Goal: Check status: Check status

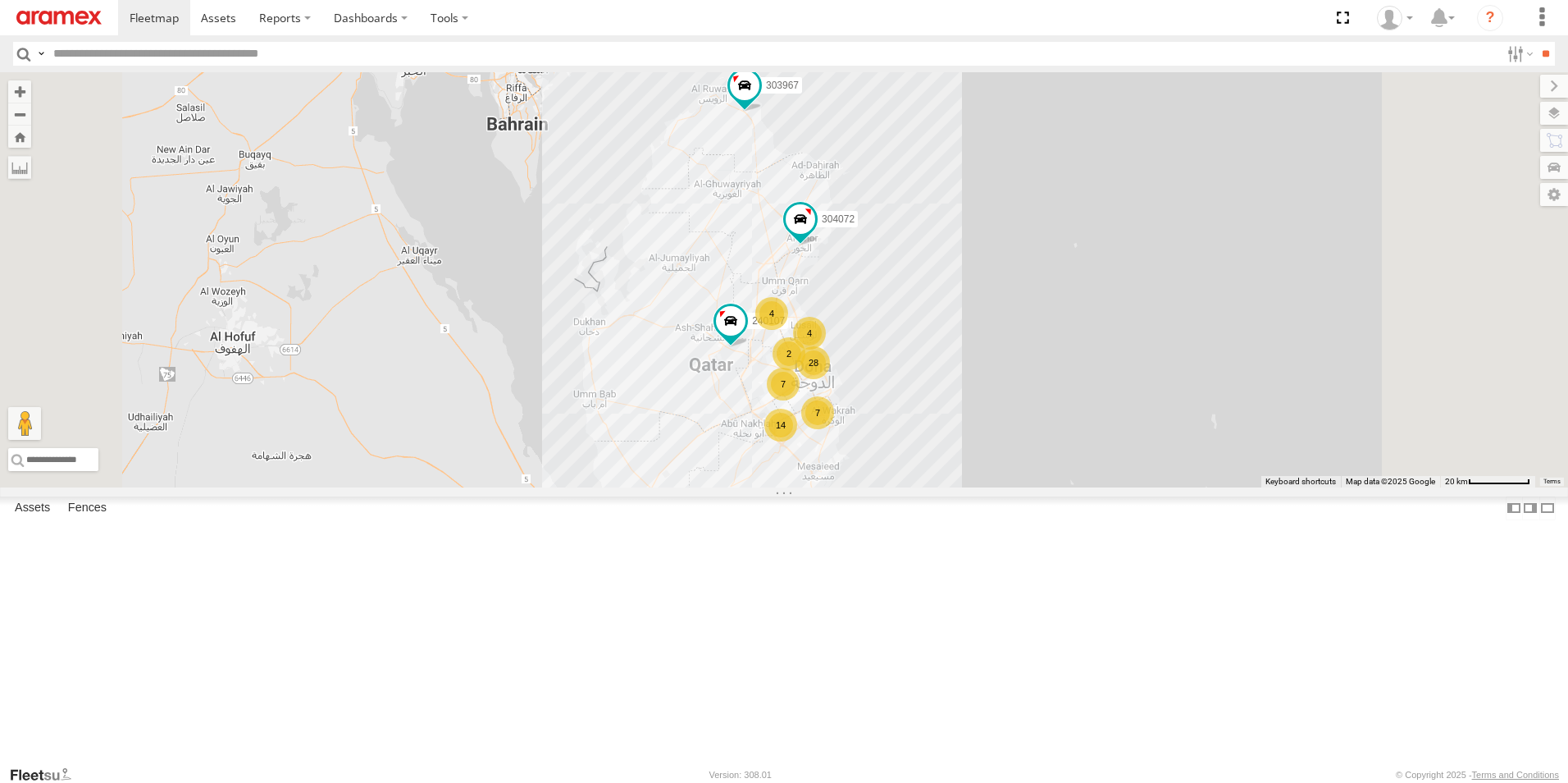
click at [994, 487] on div "28 7 14 4 7 4 303967 304072 240107 2" at bounding box center [784, 279] width 1568 height 415
click at [797, 441] on div "14" at bounding box center [781, 425] width 33 height 33
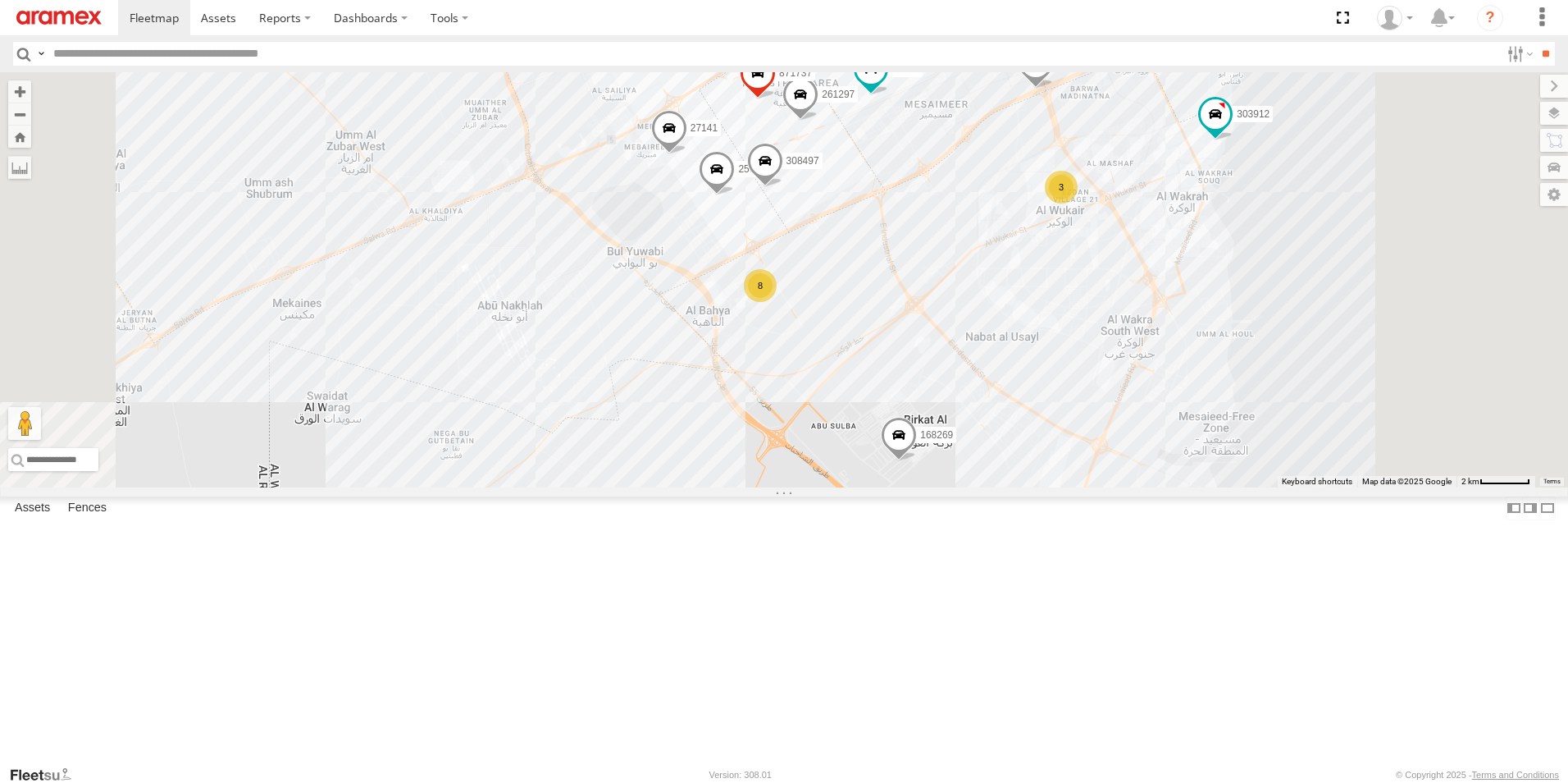
click at [777, 302] on div "8" at bounding box center [760, 286] width 33 height 33
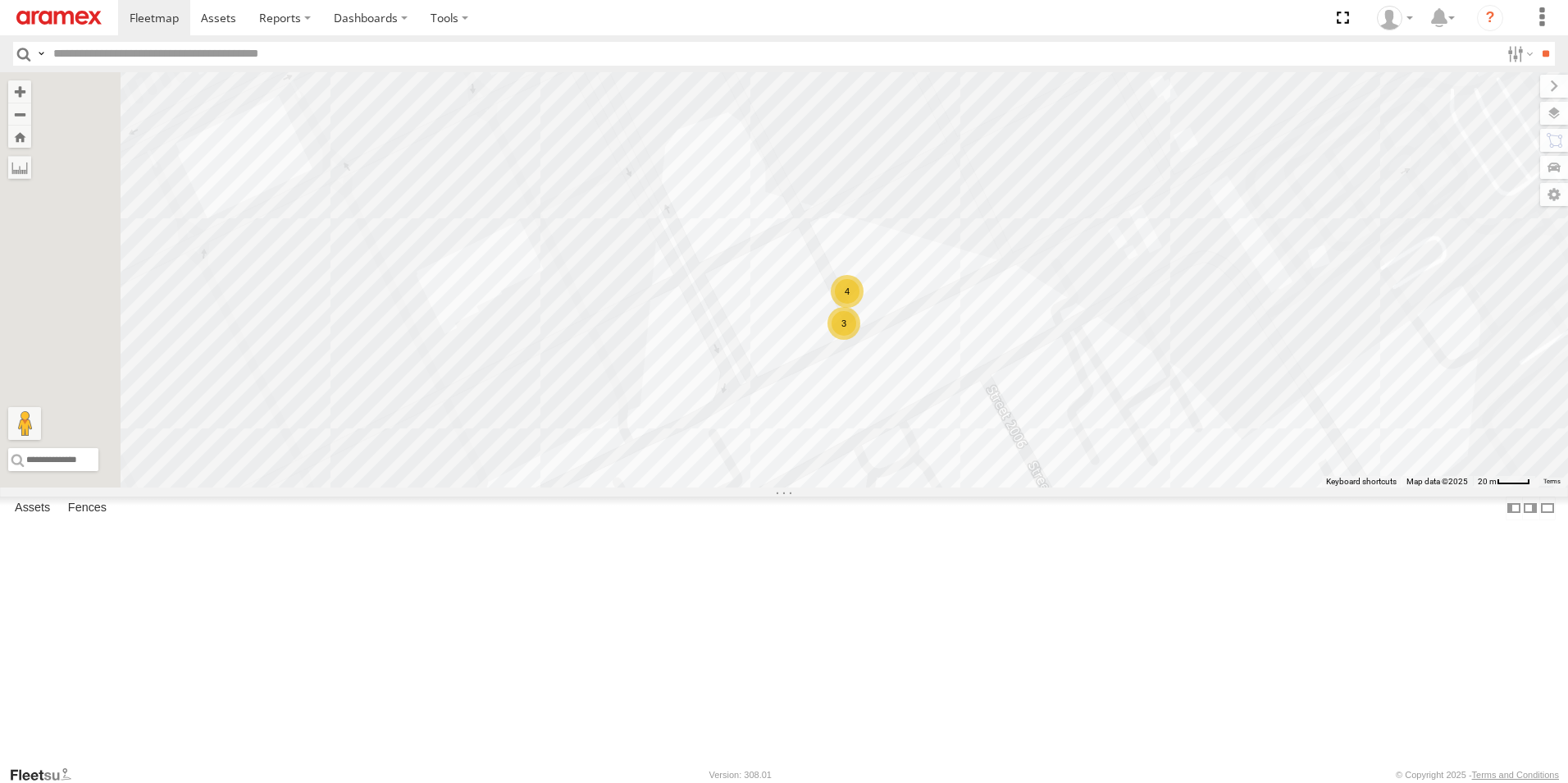
drag, startPoint x: 1105, startPoint y: 549, endPoint x: 1167, endPoint y: 298, distance: 258.5
click at [1167, 298] on div "303967 304072 240107 302563 871737 256320 261297 34612 34577 303711 145245 2704…" at bounding box center [784, 279] width 1568 height 415
click at [863, 309] on div "4" at bounding box center [847, 292] width 33 height 33
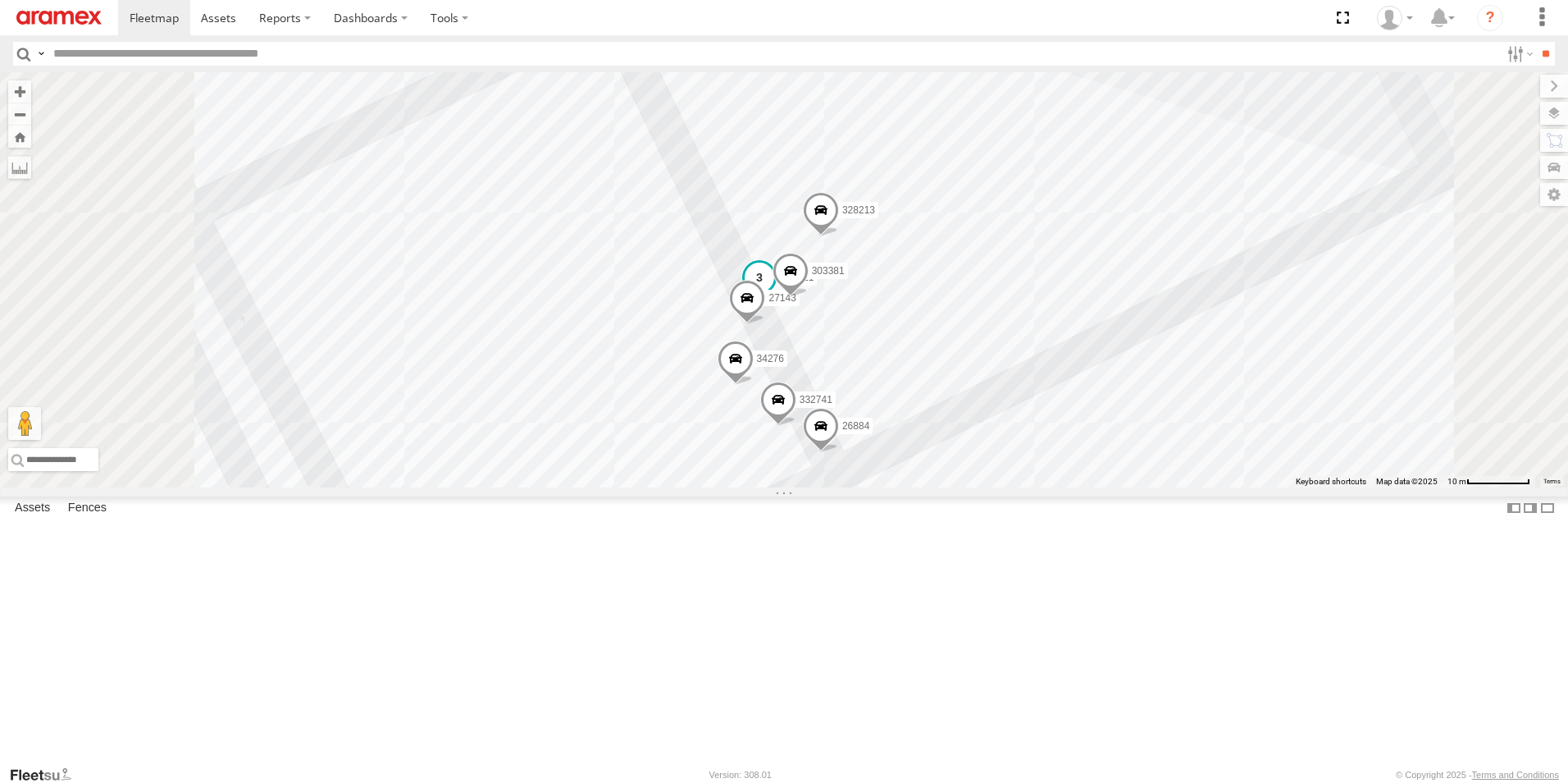
click at [774, 293] on span at bounding box center [759, 278] width 29 height 29
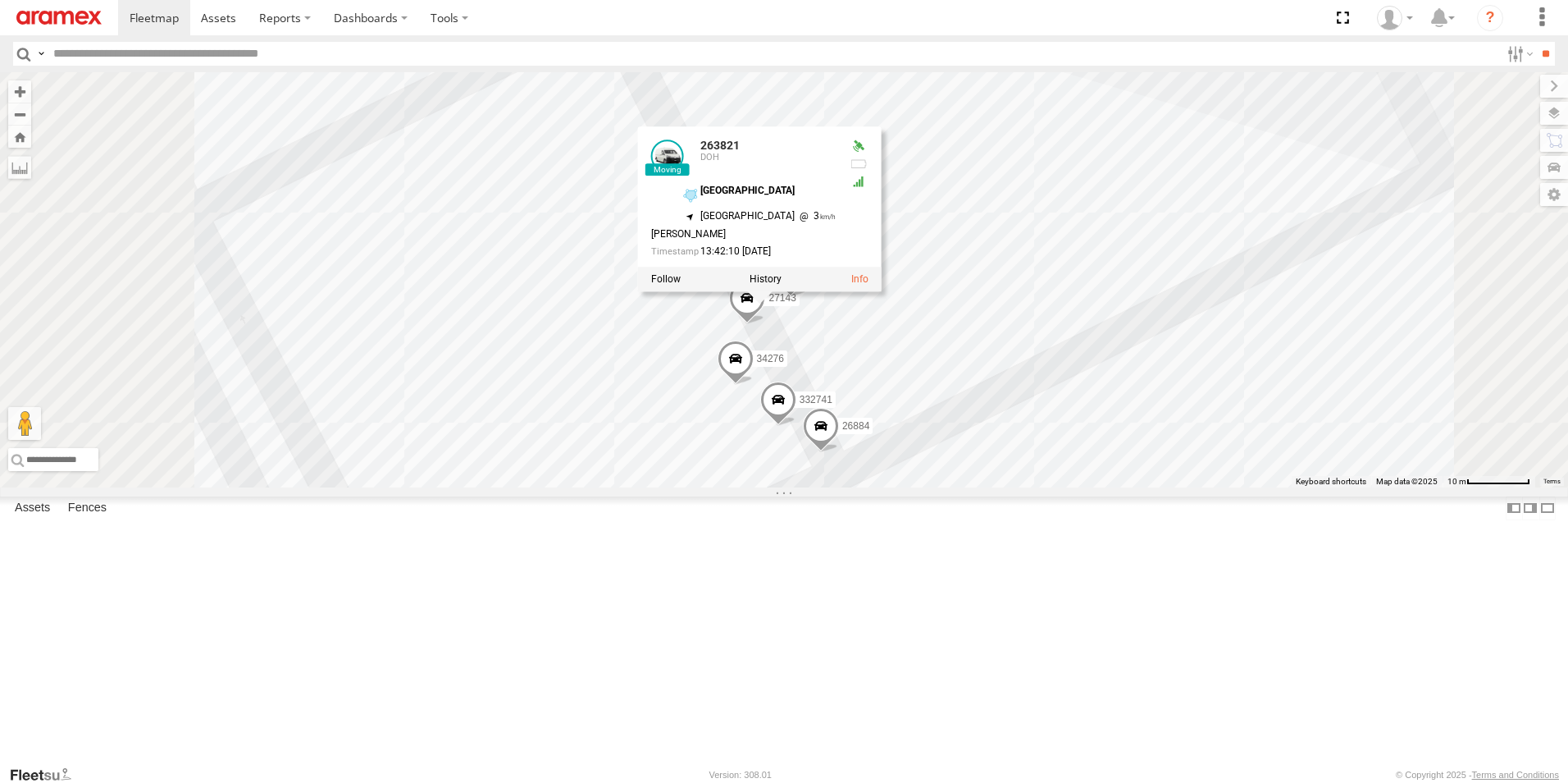
click at [1278, 248] on div "303967 304072 240107 302563 871737 256320 261297 34612 34577 303711 145245 2704…" at bounding box center [784, 279] width 1568 height 415
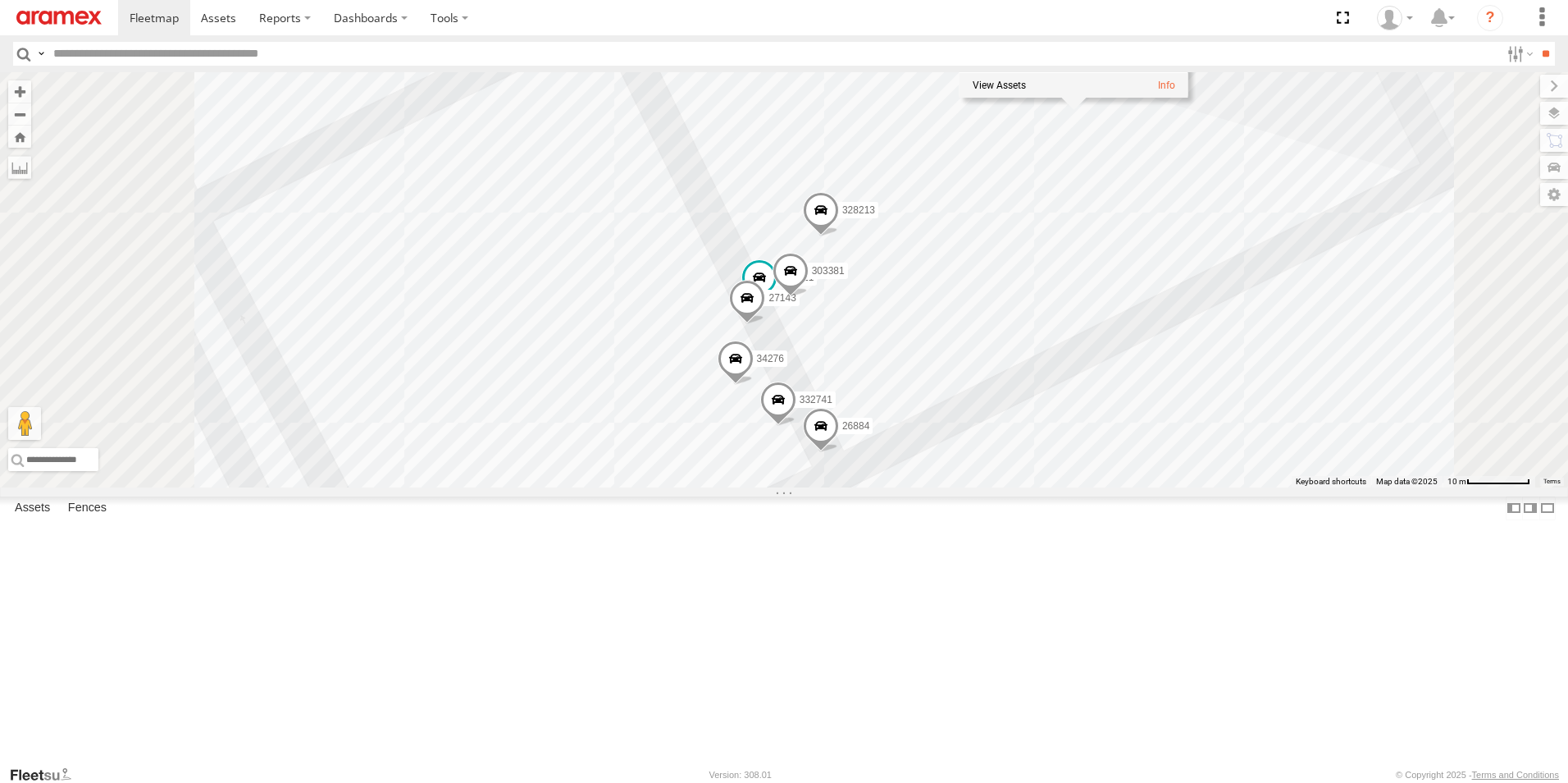
click at [839, 452] on span at bounding box center [821, 430] width 36 height 44
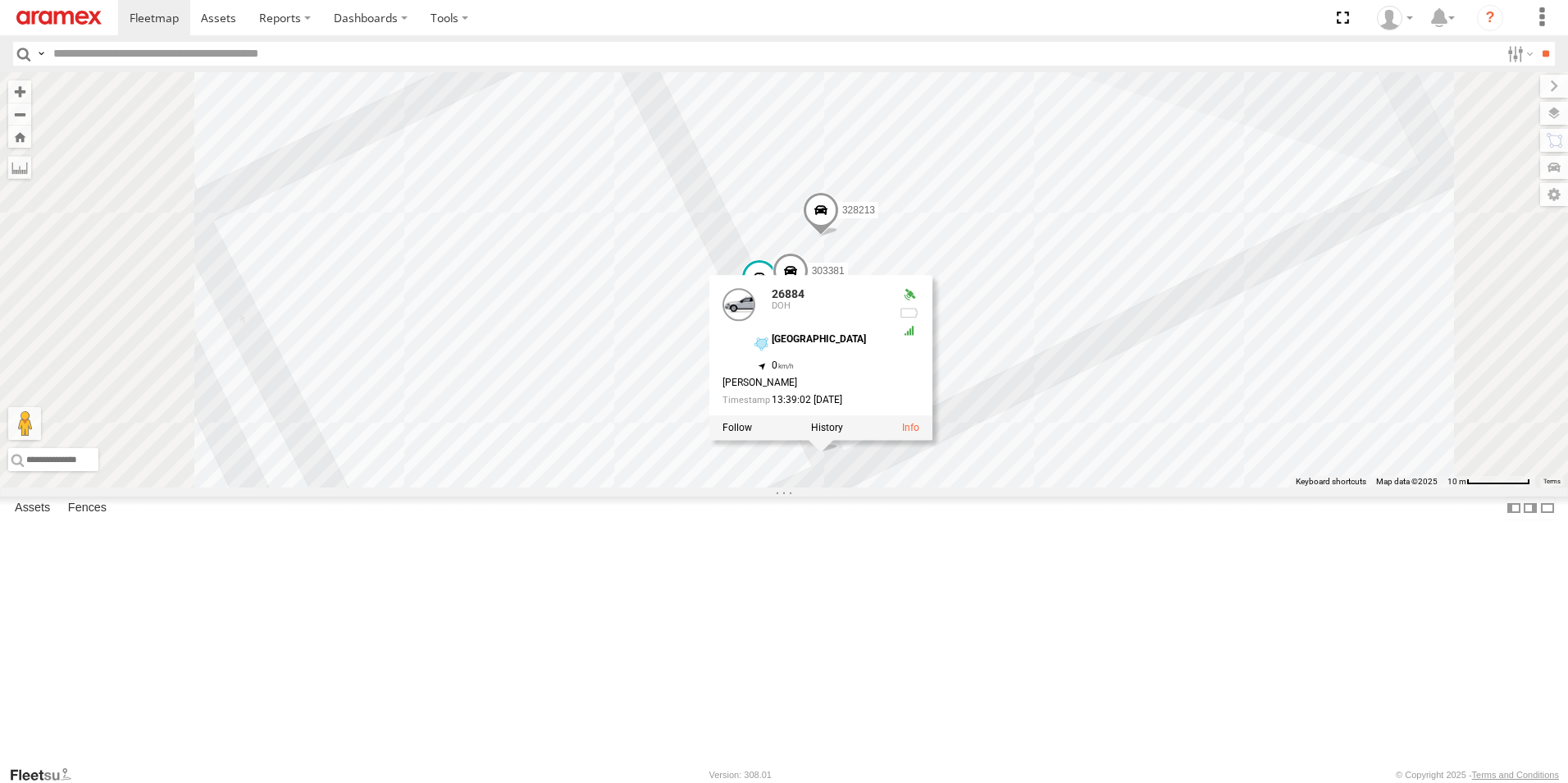
click at [1258, 395] on div "303967 304072 240107 302563 871737 256320 261297 34612 34577 303711 145245 2704…" at bounding box center [784, 279] width 1568 height 415
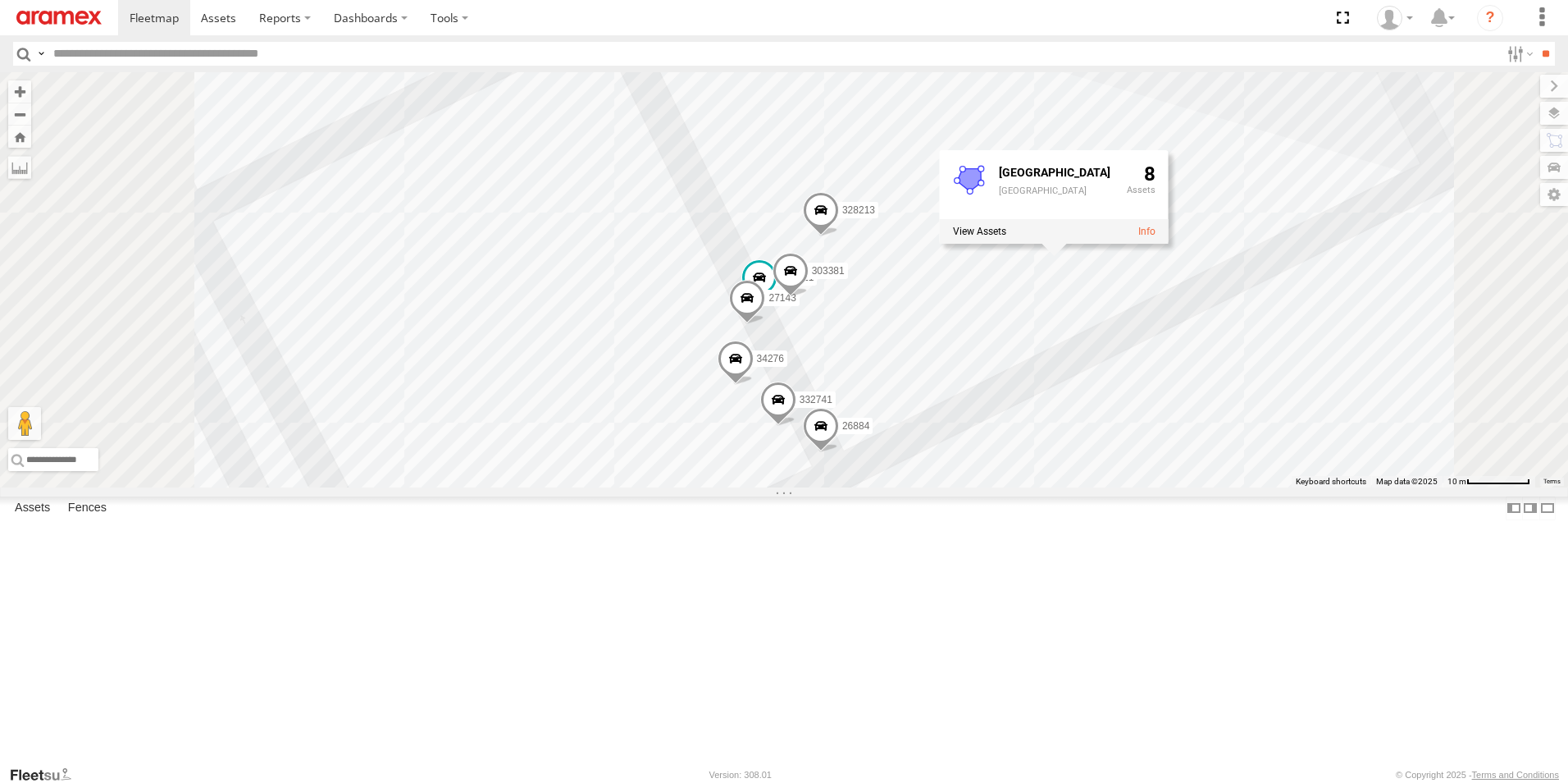
click at [797, 426] on span at bounding box center [778, 403] width 36 height 44
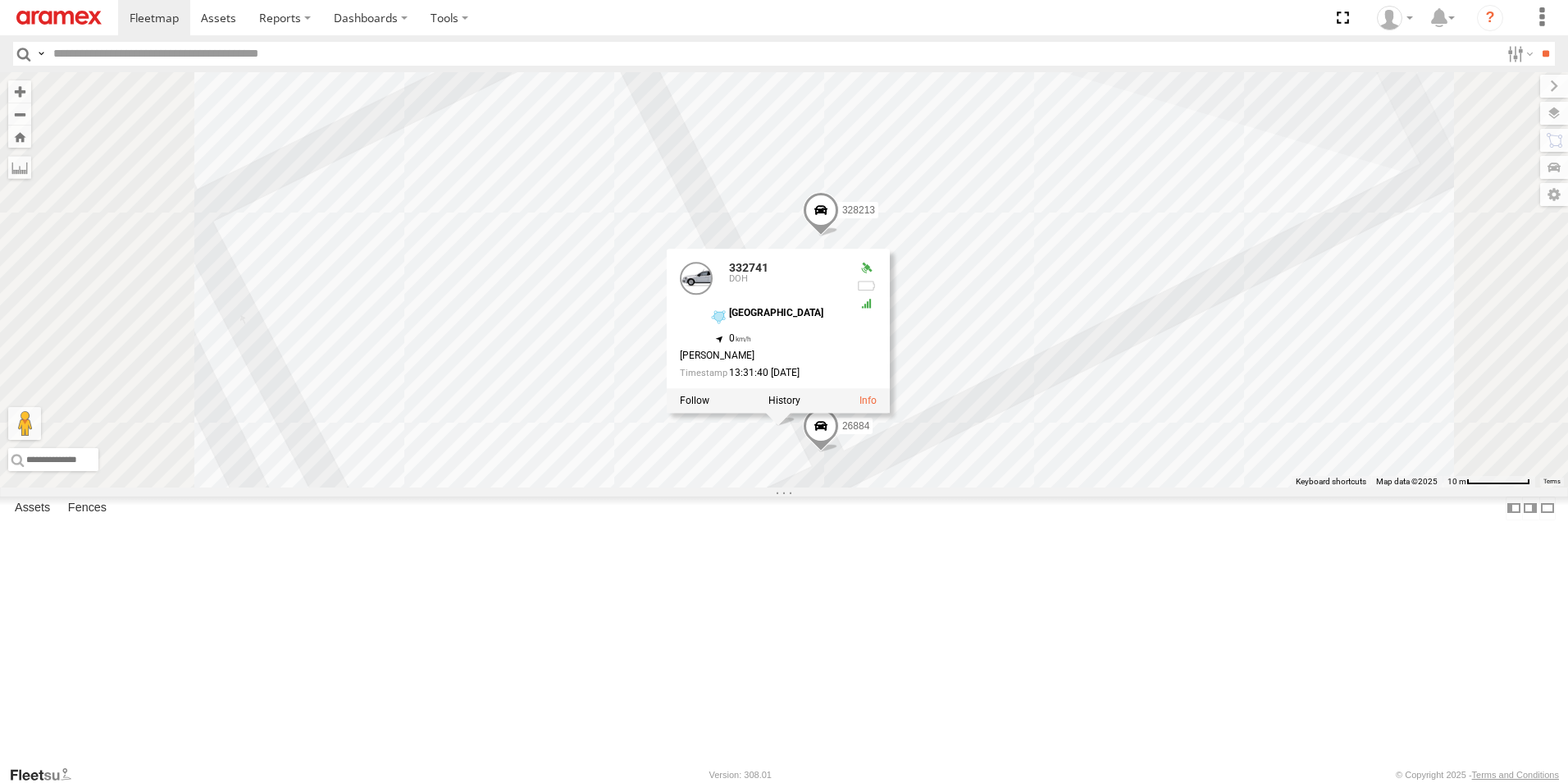
click at [1315, 285] on div "303967 304072 240107 302563 871737 256320 261297 34612 34577 303711 145245 2704…" at bounding box center [784, 279] width 1568 height 415
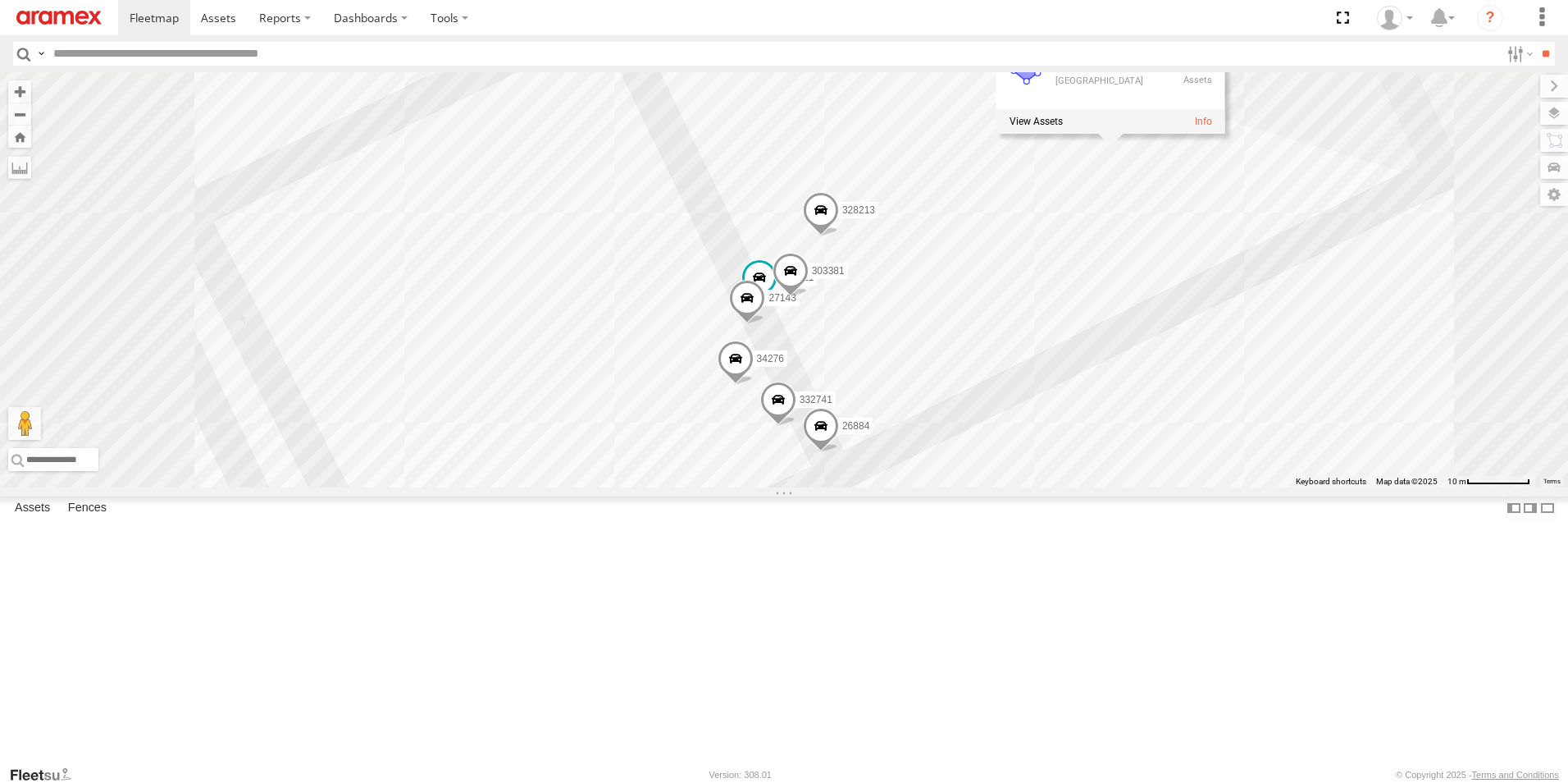
click at [753, 385] on span at bounding box center [736, 363] width 36 height 44
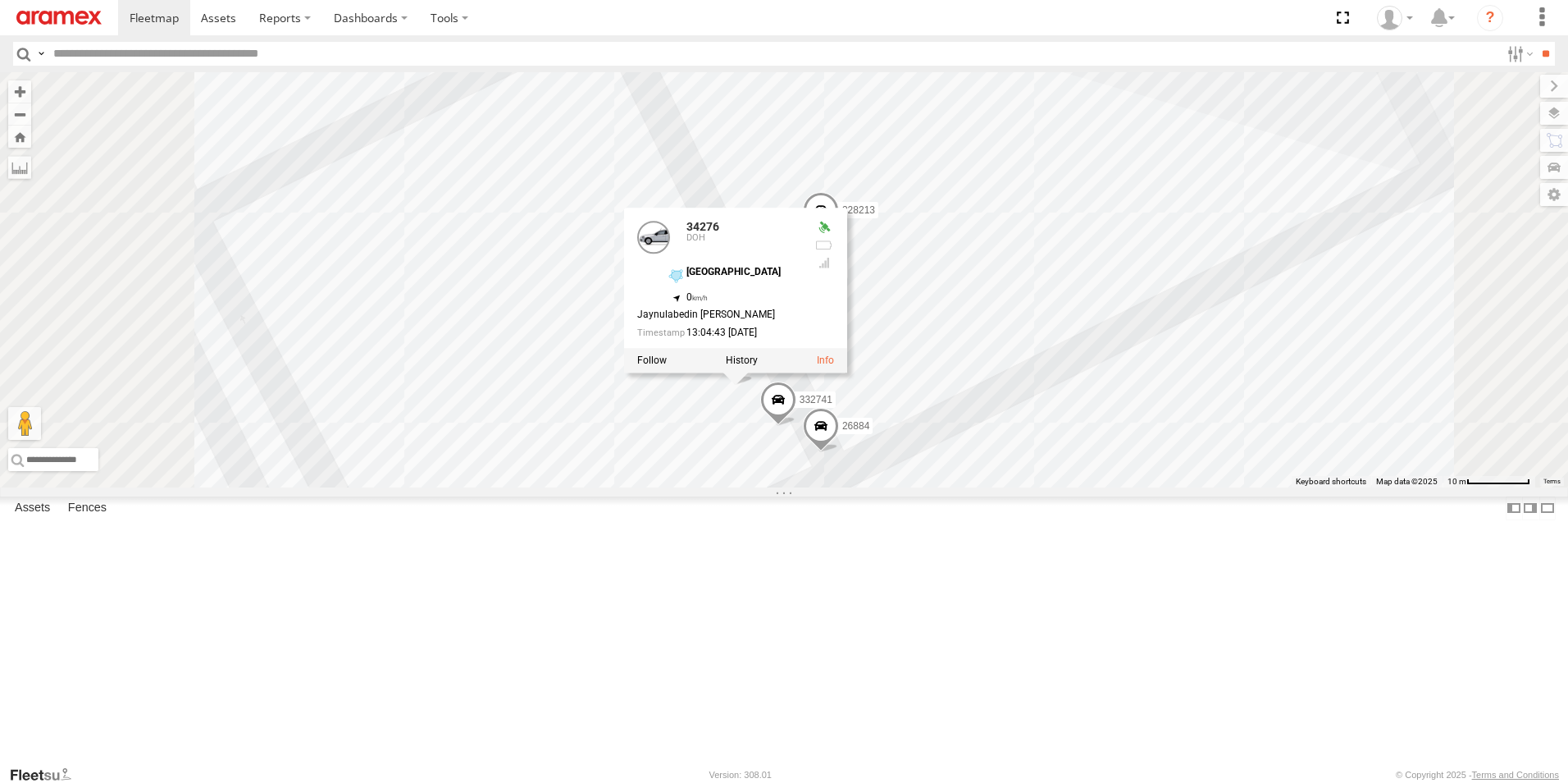
click at [1253, 350] on div "303967 304072 240107 302563 871737 256320 261297 34612 34577 303711 145245 2704…" at bounding box center [784, 279] width 1568 height 415
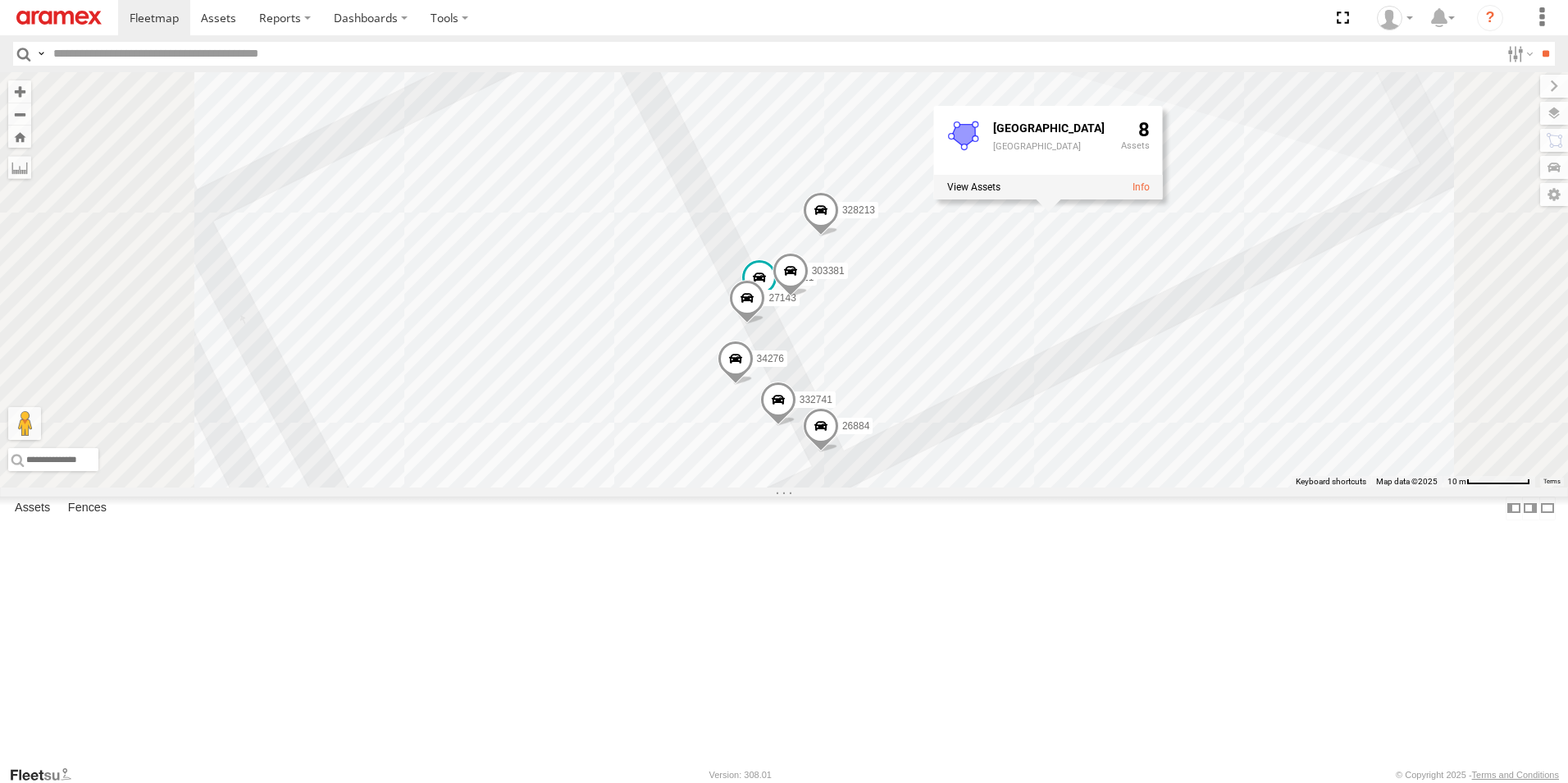
click at [765, 324] on span at bounding box center [747, 301] width 36 height 44
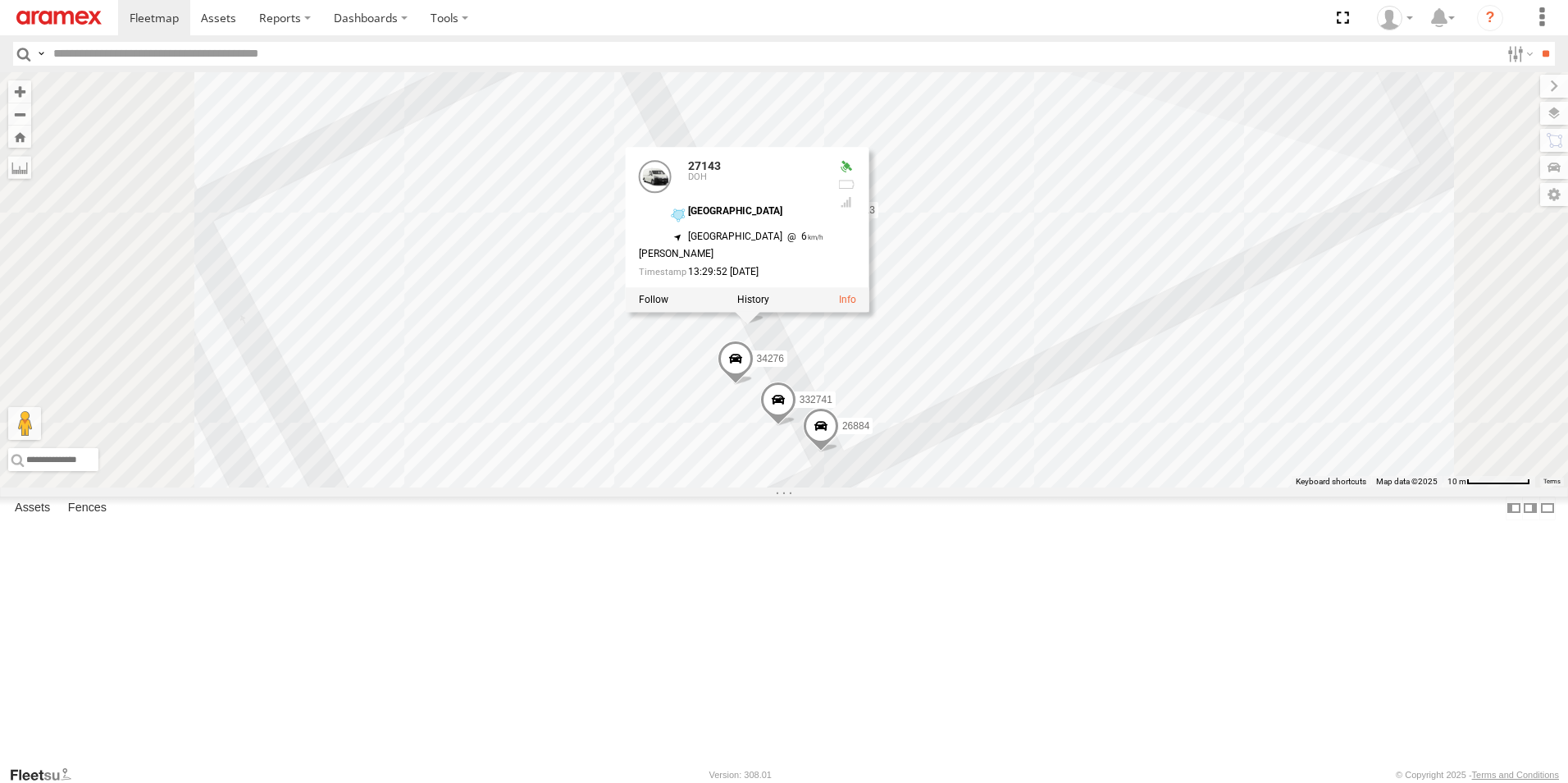
click at [1139, 150] on div "303967 304072 240107 302563 871737 256320 261297 34612 34577 303711 145245 2704…" at bounding box center [784, 279] width 1568 height 415
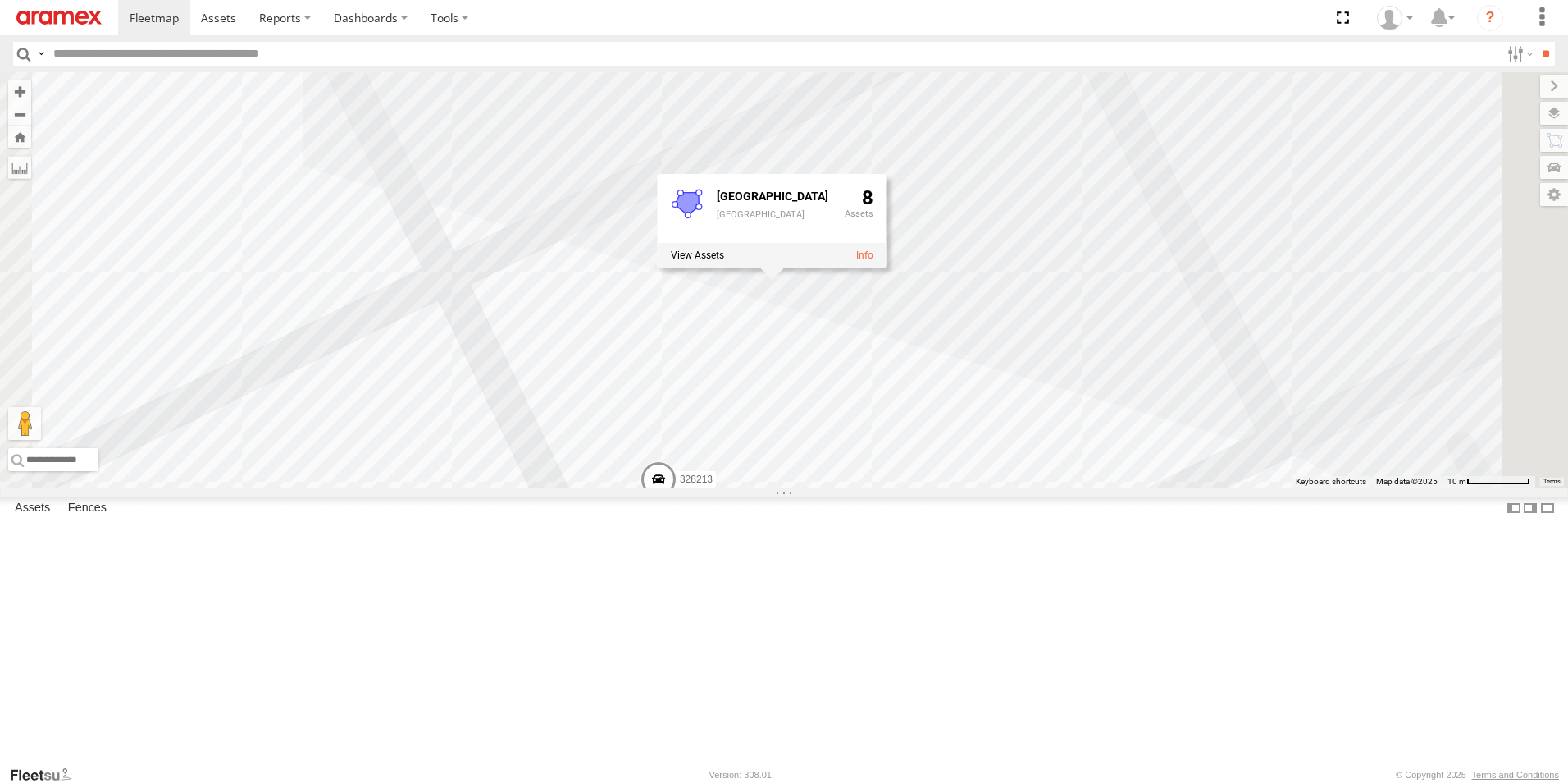
drag, startPoint x: 1228, startPoint y: 326, endPoint x: 1066, endPoint y: 597, distance: 315.7
click at [1066, 487] on div "303967 304072 240107 302563 871737 256320 261297 34612 34577 303711 145245 2704…" at bounding box center [784, 279] width 1568 height 415
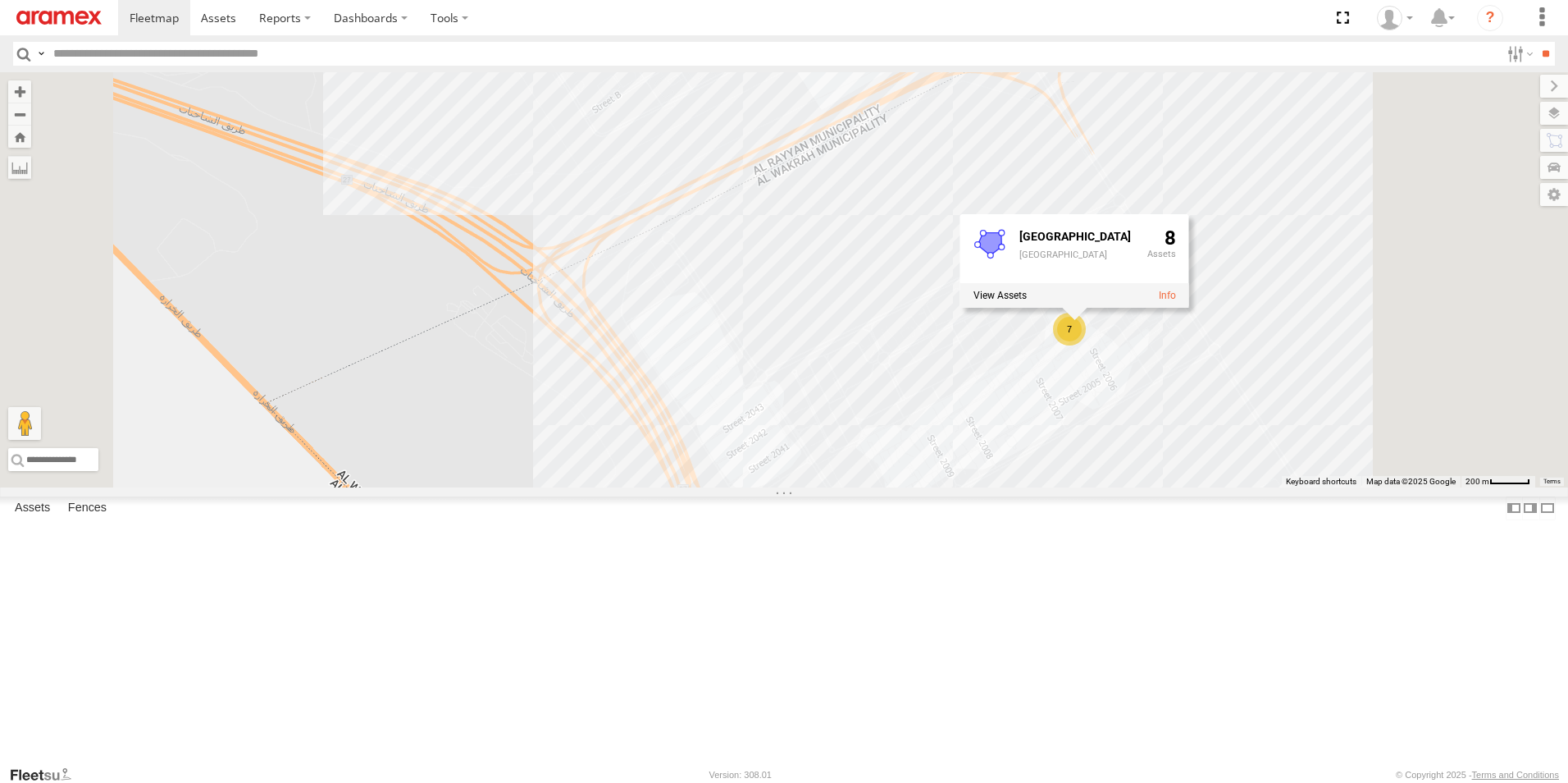
click at [1447, 487] on div "303967 304072 240107 302563 871737 256320 261297 34612 34577 303711 145245 2704…" at bounding box center [784, 279] width 1568 height 415
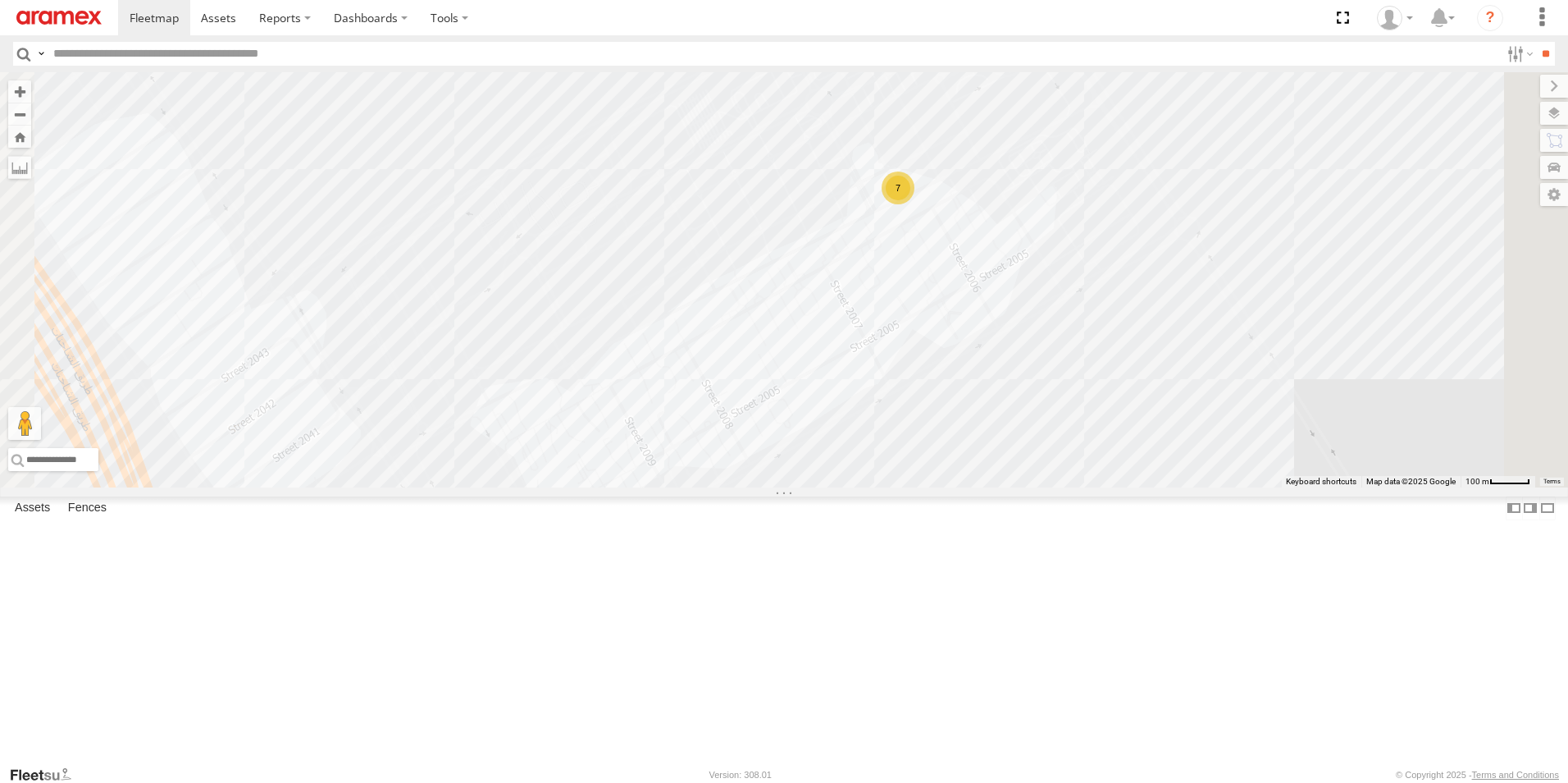
click at [913, 52] on span at bounding box center [896, 29] width 36 height 44
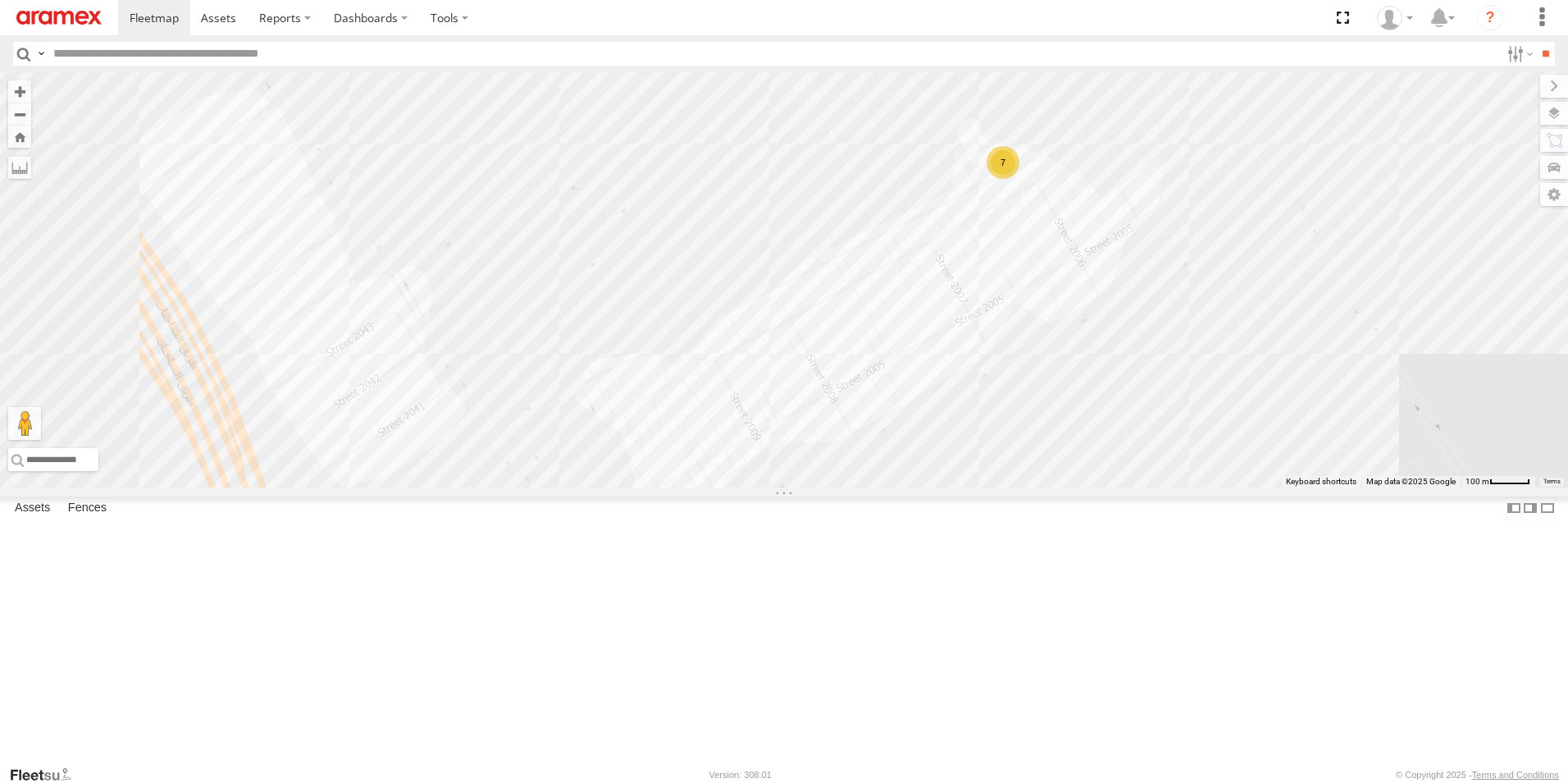
drag, startPoint x: 1209, startPoint y: 261, endPoint x: 1322, endPoint y: 233, distance: 116.4
click at [1322, 233] on div "303967 304072 240107 302563 871737 256320 261297 34612 34577 303711 145245 2704…" at bounding box center [784, 279] width 1568 height 415
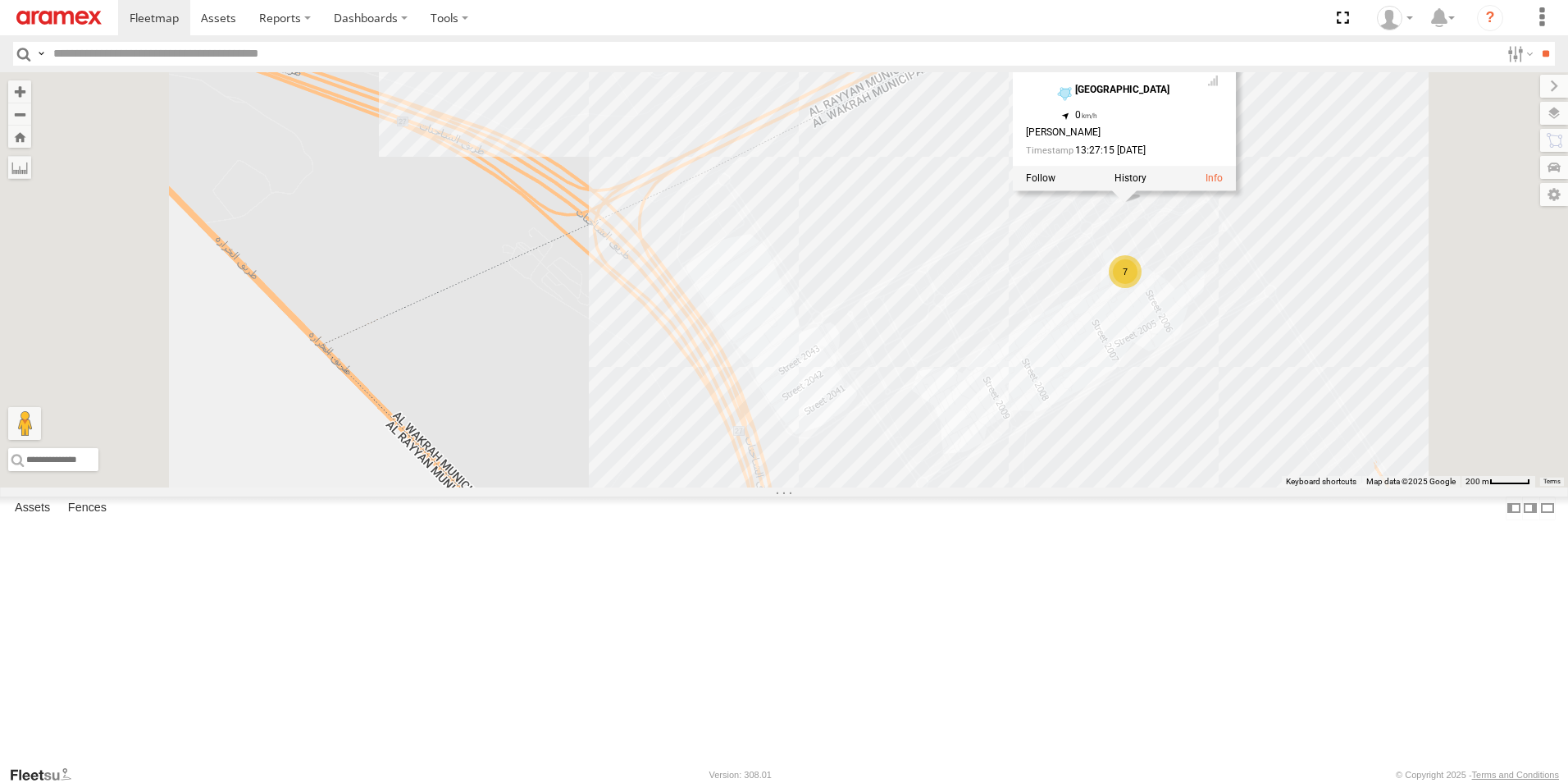
click at [1455, 487] on div "303967 304072 240107 302563 871737 256320 261297 34612 34577 303711 145245 2704…" at bounding box center [784, 279] width 1568 height 415
